Goal: Navigation & Orientation: Find specific page/section

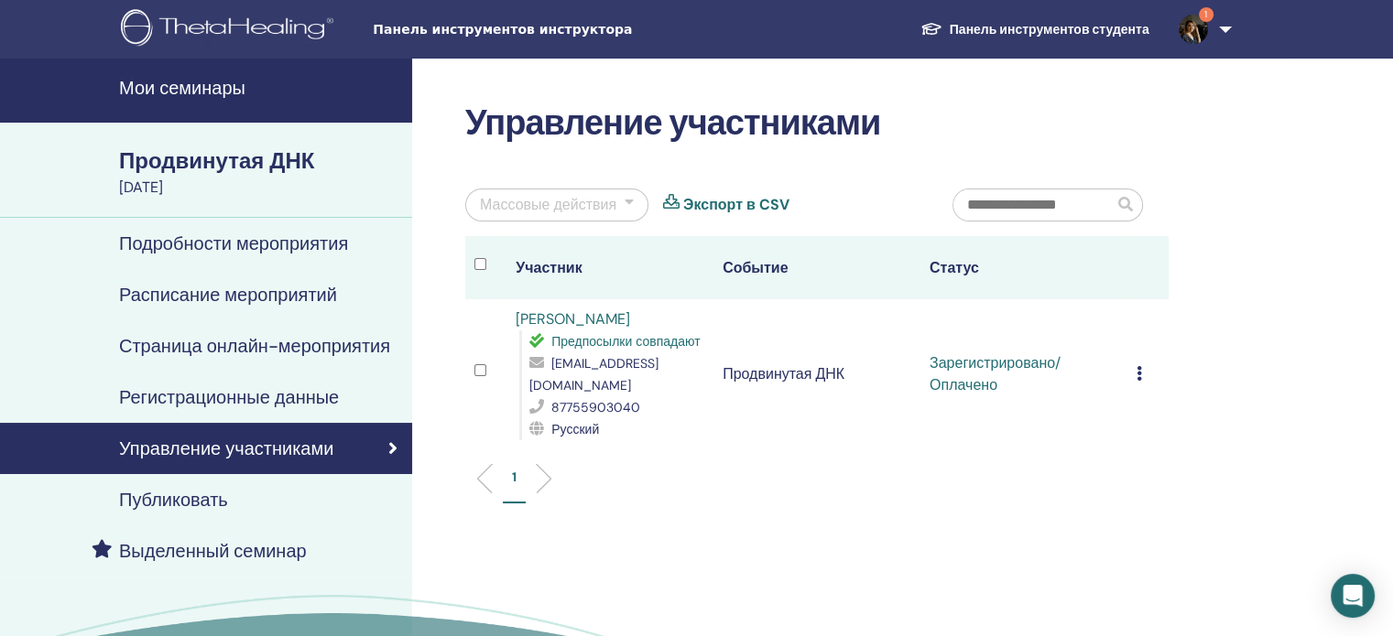
click at [689, 32] on img at bounding box center [1192, 29] width 29 height 29
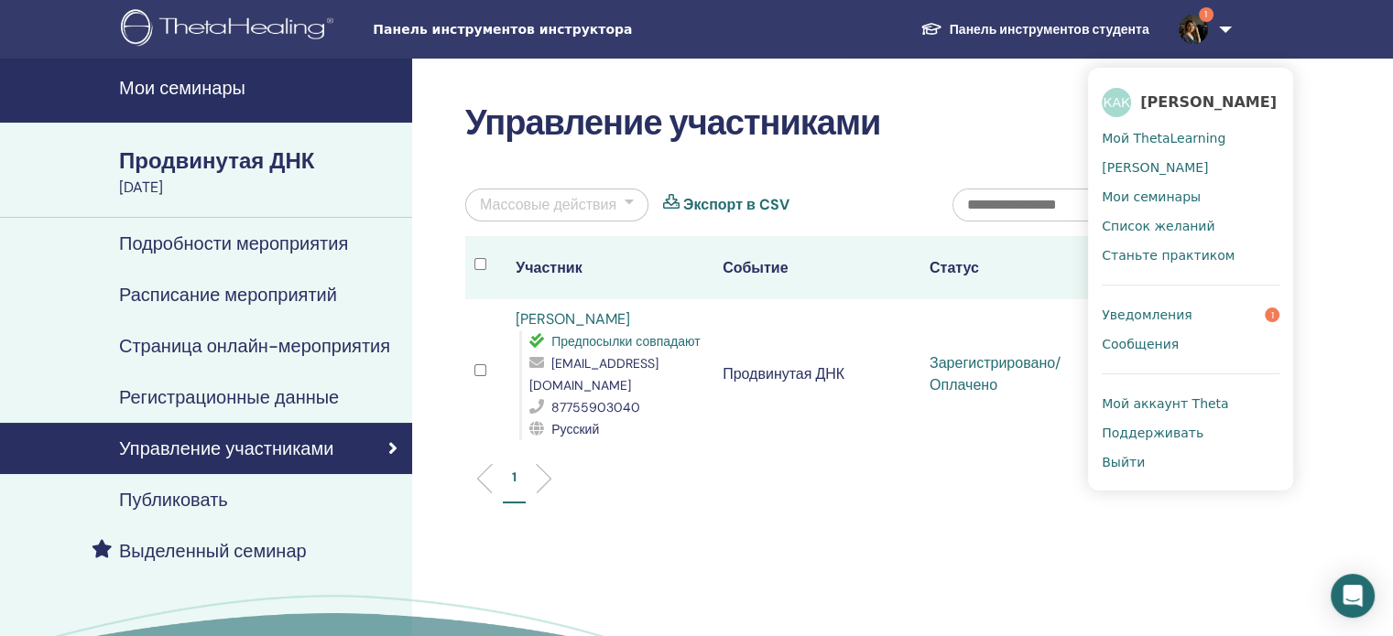
click at [689, 249] on link "Уведомления 1" at bounding box center [1190, 314] width 178 height 29
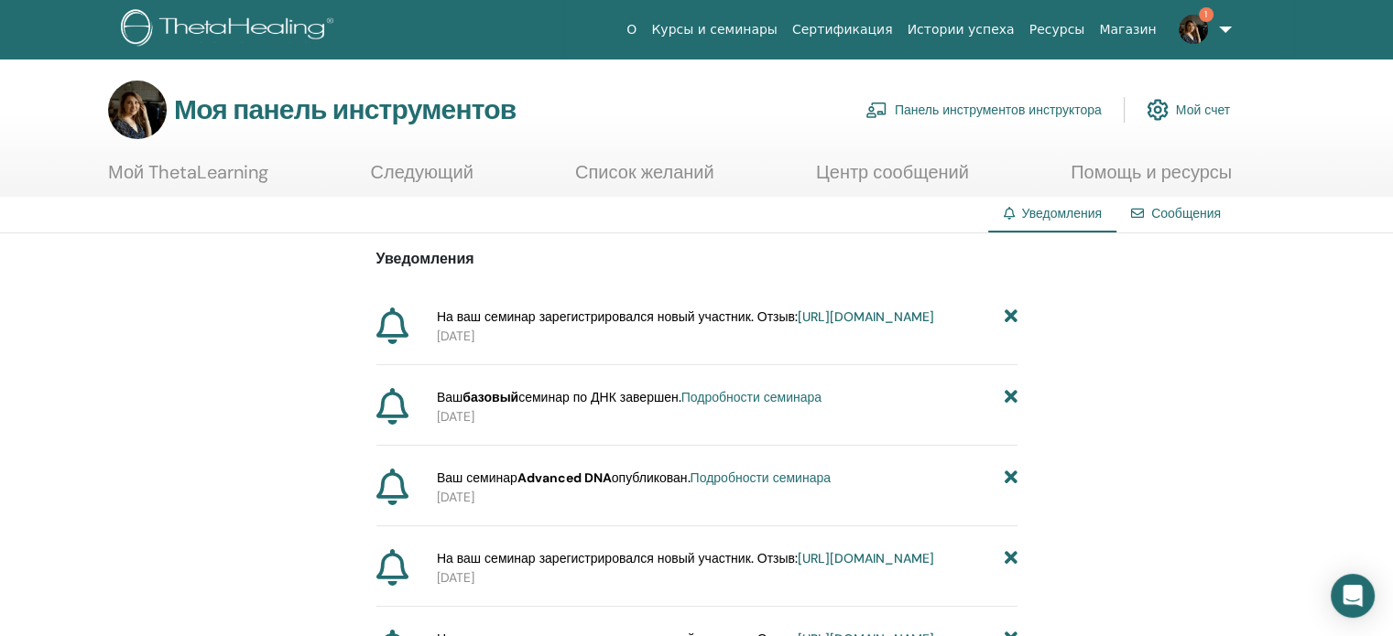
click at [797, 325] on font "[URL][DOMAIN_NAME]" at bounding box center [865, 317] width 136 height 16
